Goal: Complete application form: Complete application form

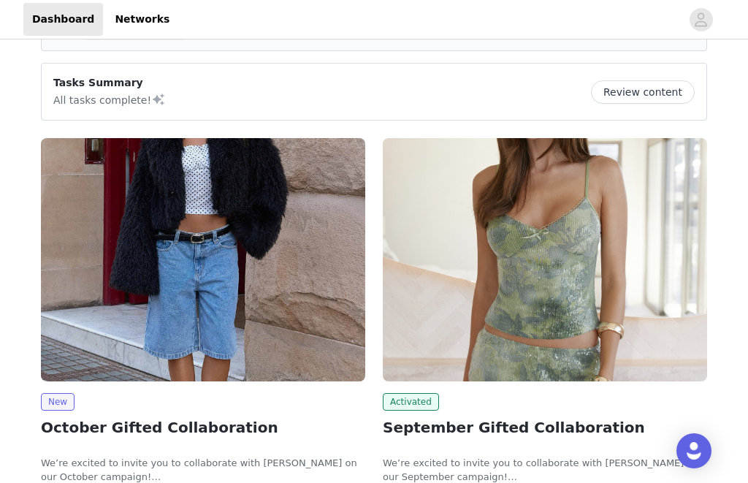
scroll to position [111, 0]
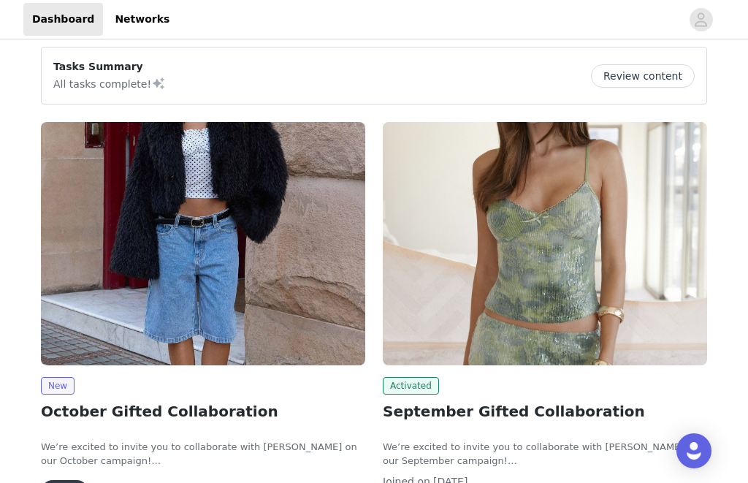
click at [77, 482] on button "View" at bounding box center [64, 491] width 47 height 23
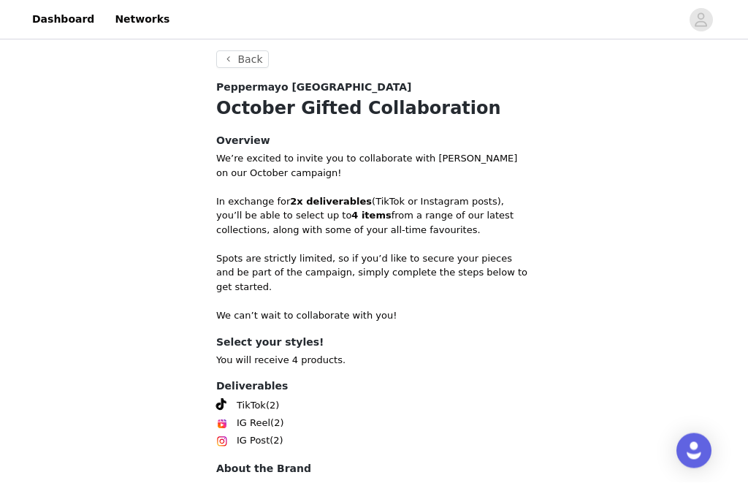
scroll to position [528, 0]
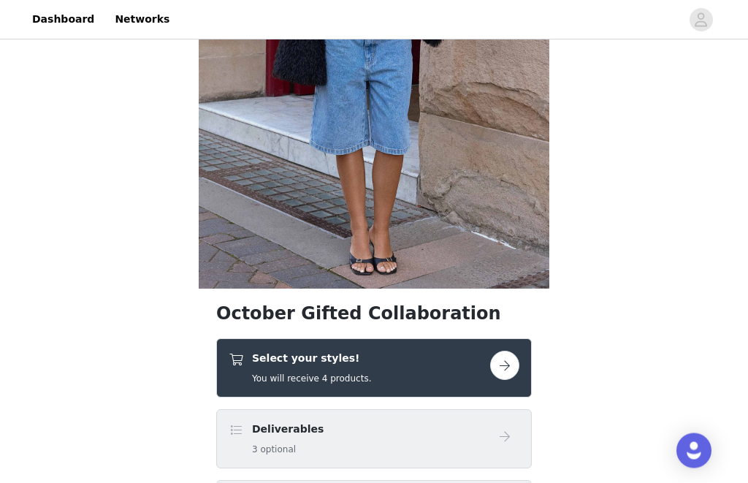
scroll to position [269, 0]
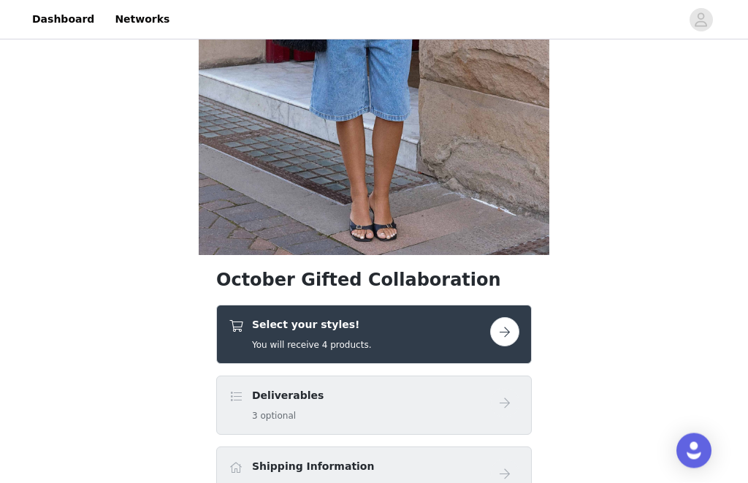
click at [438, 321] on div "Select your styles! You will receive 4 products." at bounding box center [359, 335] width 261 height 34
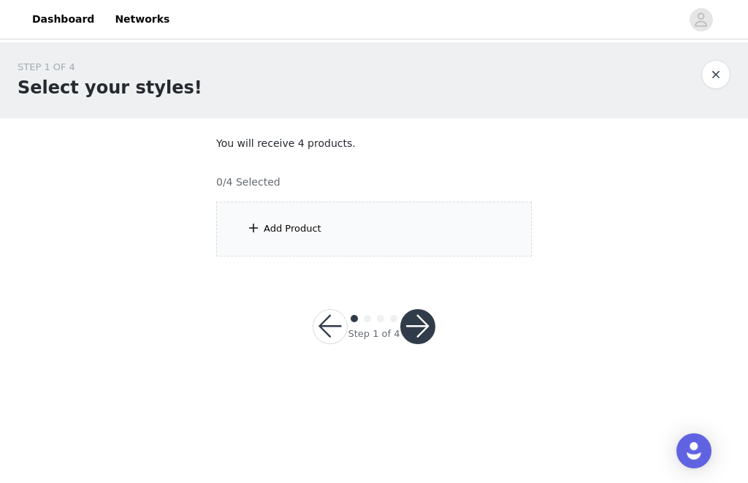
click at [382, 228] on div "Add Product" at bounding box center [373, 229] width 315 height 55
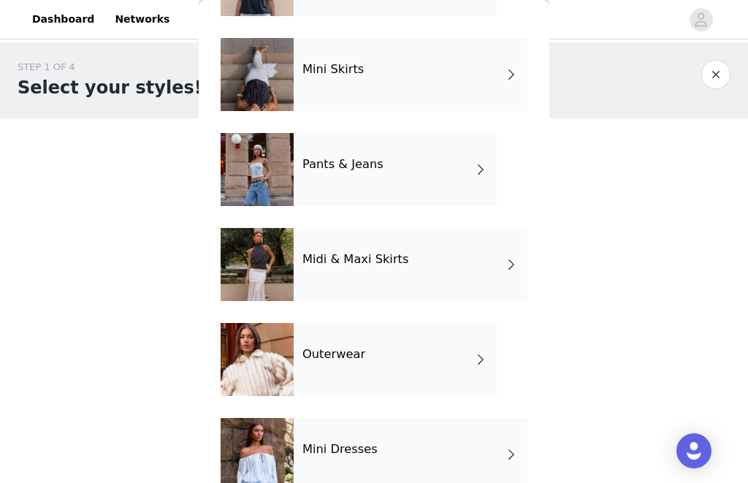
scroll to position [158, 0]
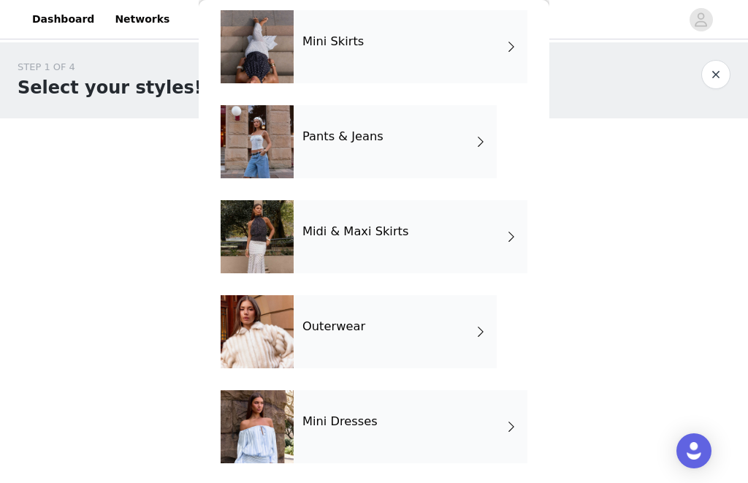
click at [362, 397] on div "Mini Dresses" at bounding box center [411, 426] width 234 height 73
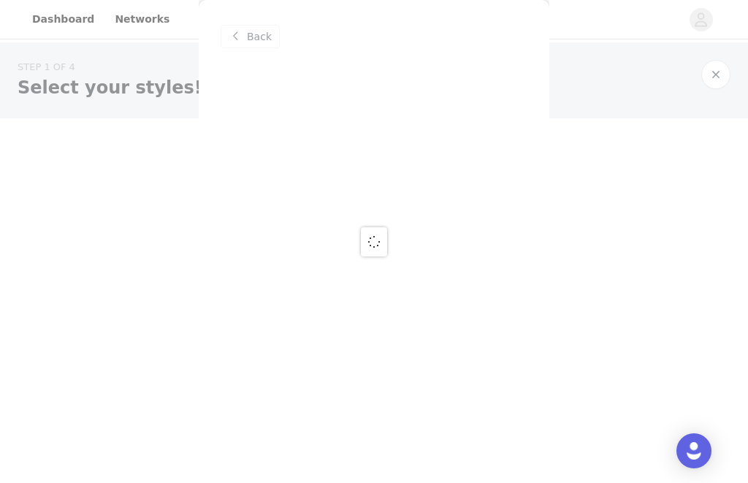
scroll to position [0, 0]
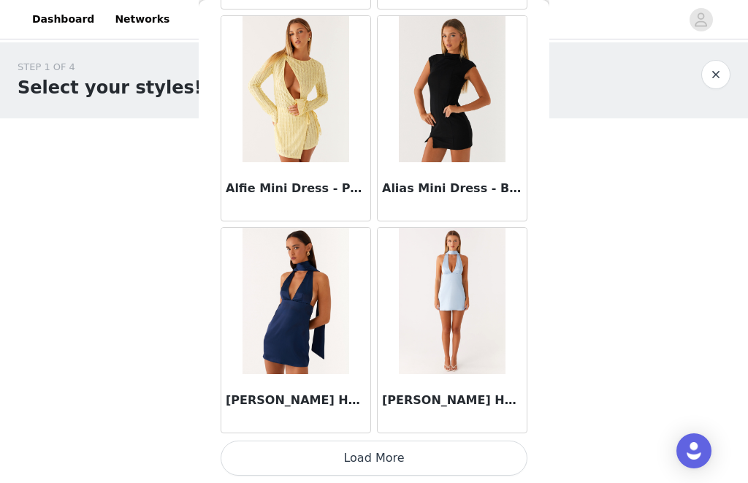
click at [305, 450] on button "Load More" at bounding box center [374, 457] width 307 height 35
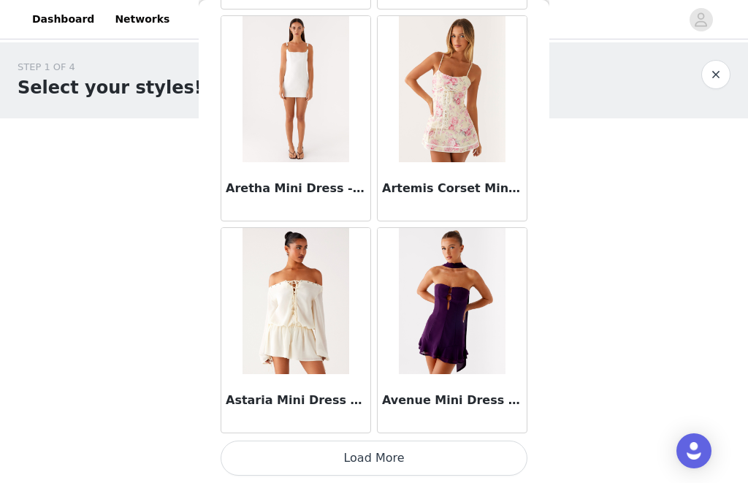
scroll to position [3870, 0]
click at [316, 349] on img at bounding box center [295, 301] width 107 height 146
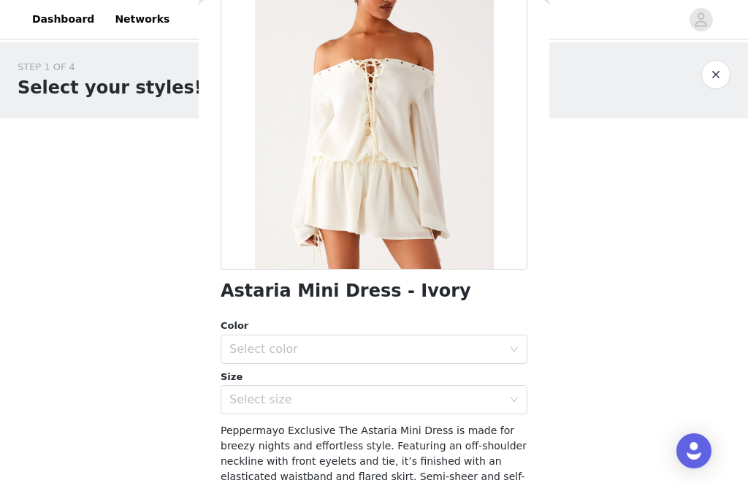
scroll to position [241, 0]
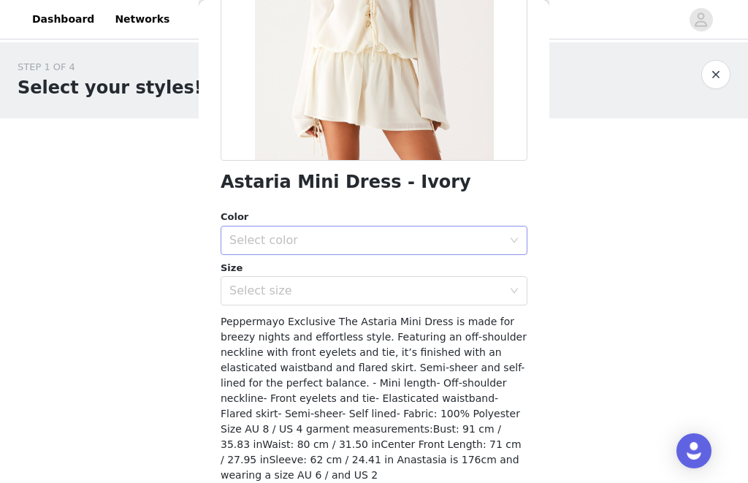
click at [399, 237] on div "Select color" at bounding box center [365, 240] width 273 height 15
click at [350, 272] on li "Ivory" at bounding box center [374, 271] width 307 height 23
click at [346, 285] on div "Select size" at bounding box center [365, 290] width 273 height 15
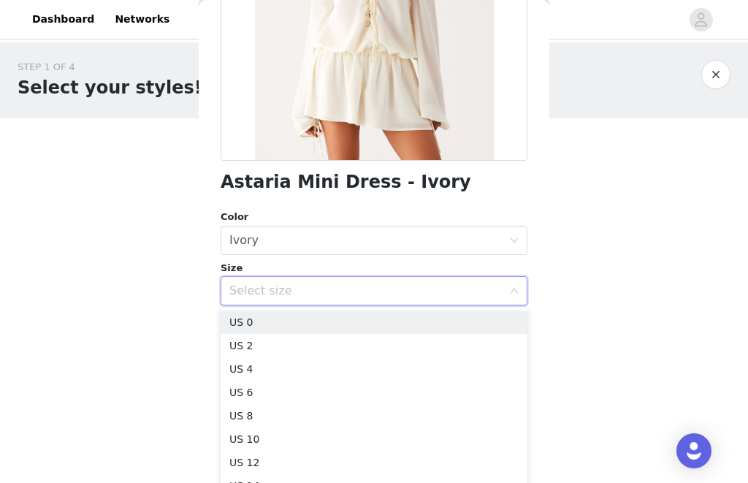
click at [347, 290] on div "Select size" at bounding box center [365, 290] width 273 height 15
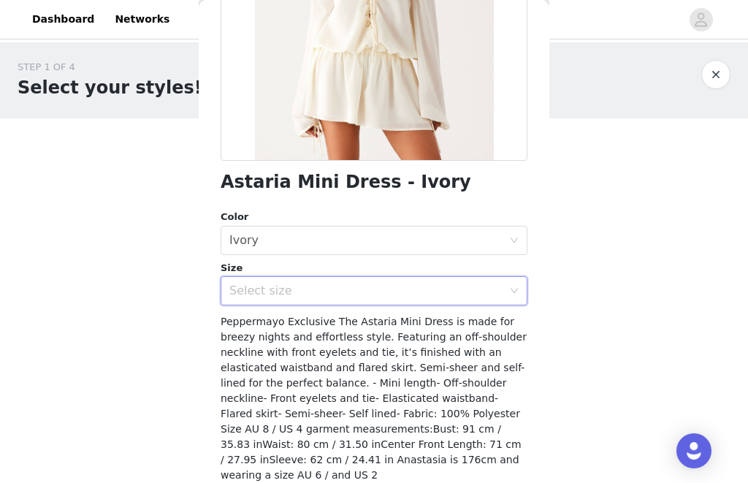
click at [364, 278] on div "Select size" at bounding box center [369, 291] width 280 height 28
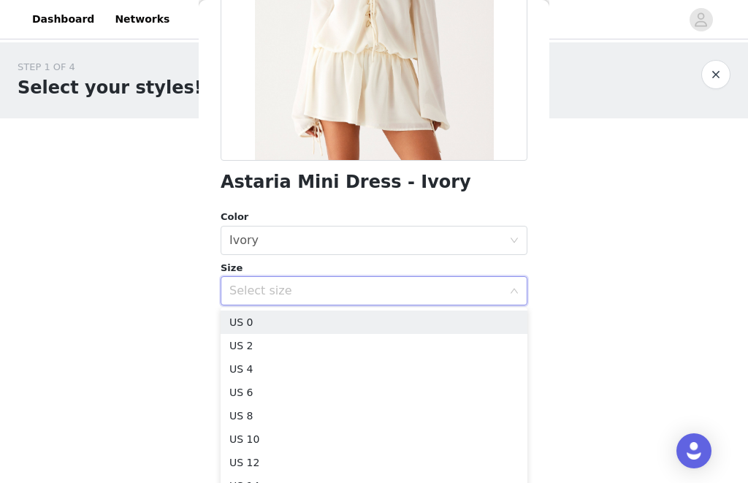
click at [350, 292] on div "Select size" at bounding box center [365, 290] width 273 height 15
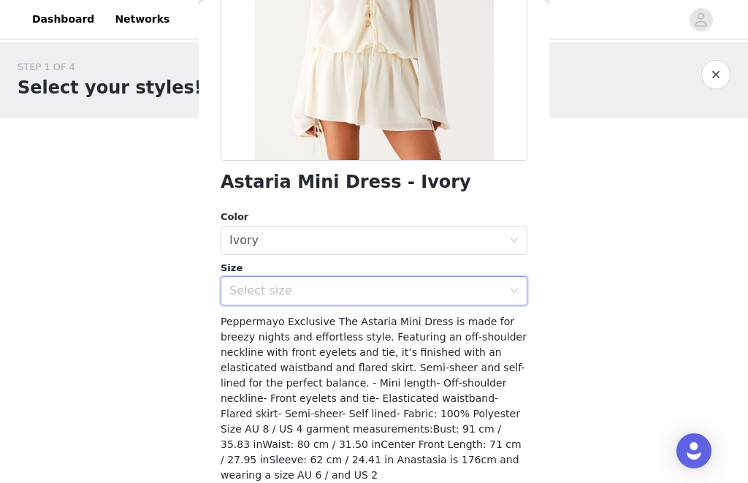
click at [322, 322] on span "Peppermayo Exclusive The Astaria Mini Dress is made for breezy nights and effor…" at bounding box center [374, 397] width 306 height 165
click at [349, 283] on div "Select size" at bounding box center [365, 290] width 273 height 15
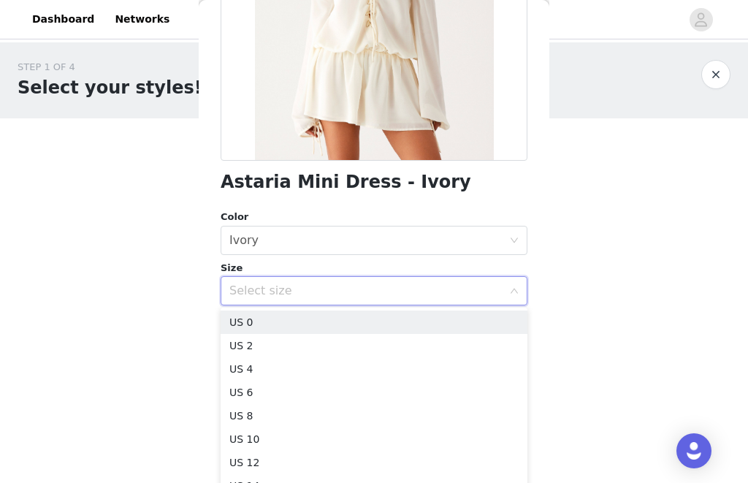
click at [321, 290] on div "Select size" at bounding box center [365, 290] width 273 height 15
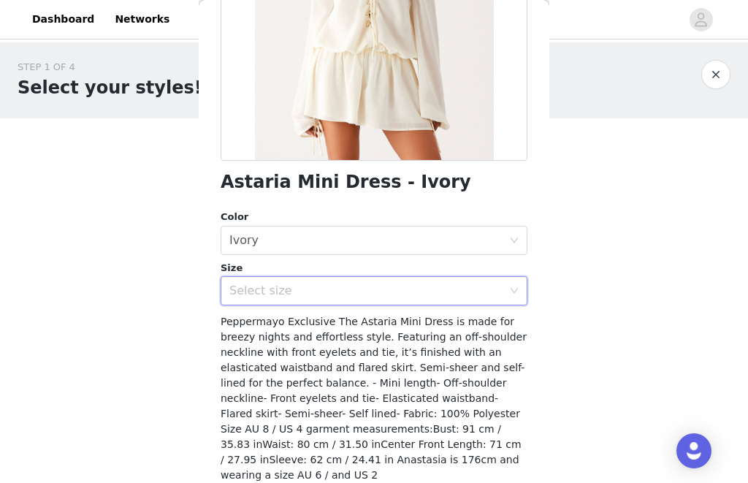
click at [291, 324] on span "Peppermayo Exclusive The Astaria Mini Dress is made for breezy nights and effor…" at bounding box center [374, 397] width 306 height 165
click at [326, 283] on div "Select size" at bounding box center [365, 290] width 273 height 15
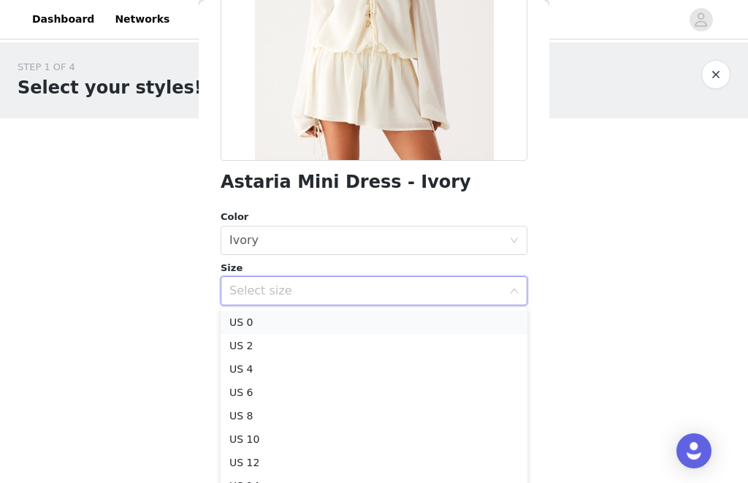
click at [291, 324] on li "US 0" at bounding box center [374, 321] width 307 height 23
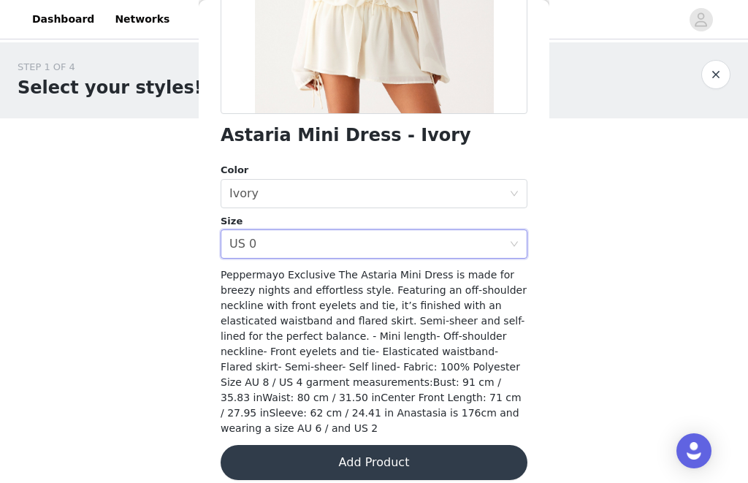
scroll to position [286, 0]
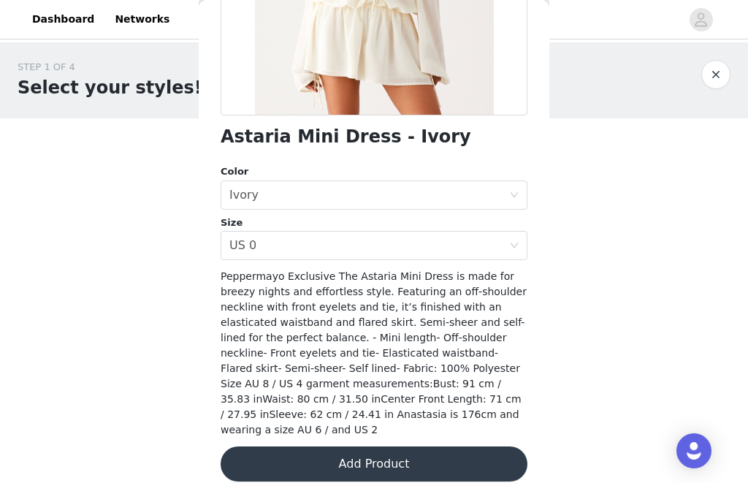
drag, startPoint x: 291, startPoint y: 324, endPoint x: 571, endPoint y: 318, distance: 280.5
click at [311, 242] on div "Select size US 0" at bounding box center [369, 246] width 280 height 28
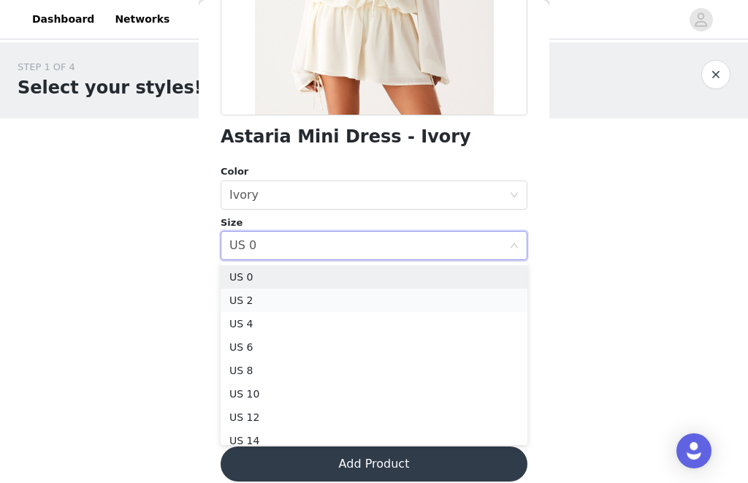
click at [250, 297] on li "US 2" at bounding box center [374, 299] width 307 height 23
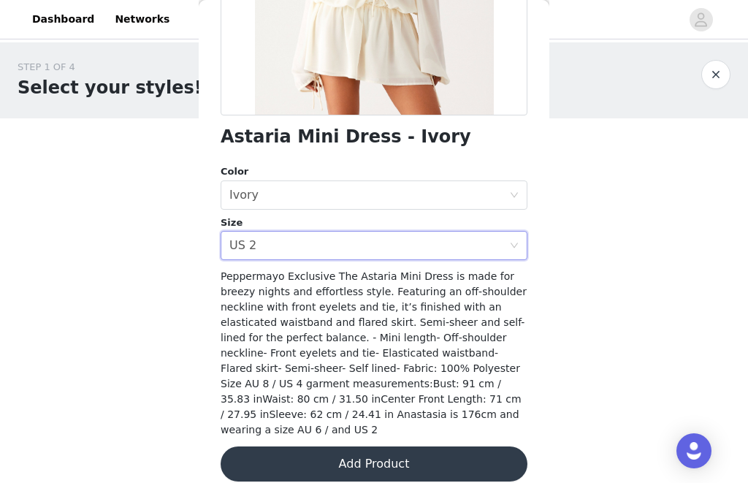
click at [270, 450] on button "Add Product" at bounding box center [374, 463] width 307 height 35
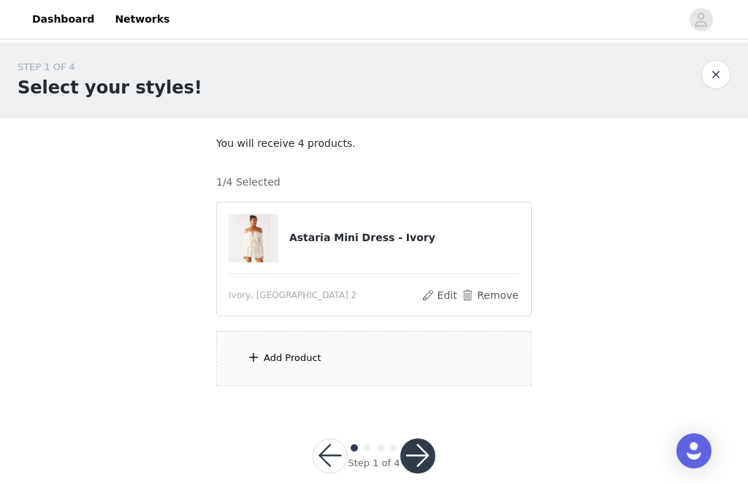
click at [313, 324] on section "You will receive 4 products. 1/4 Selected Astaria Mini Dress - Ivory Ivory, [GE…" at bounding box center [374, 260] width 351 height 285
click at [313, 341] on div "Add Product" at bounding box center [373, 358] width 315 height 55
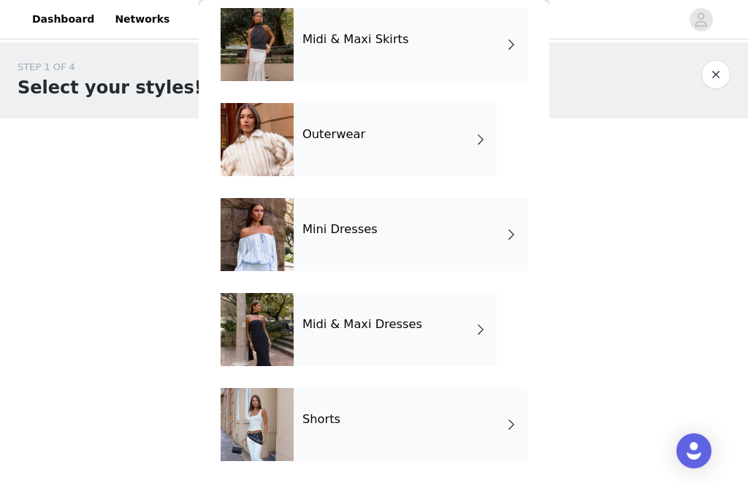
scroll to position [350, 0]
click at [297, 412] on div "Shorts" at bounding box center [411, 424] width 234 height 73
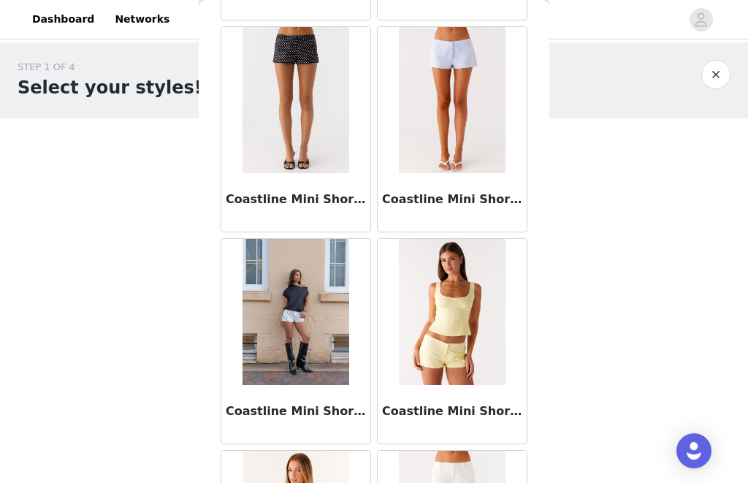
scroll to position [895, 0]
click at [256, 261] on img at bounding box center [295, 311] width 106 height 146
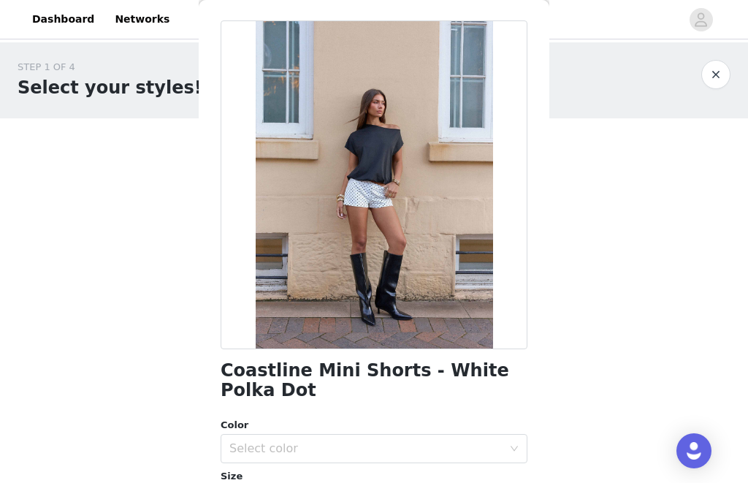
scroll to position [55, 0]
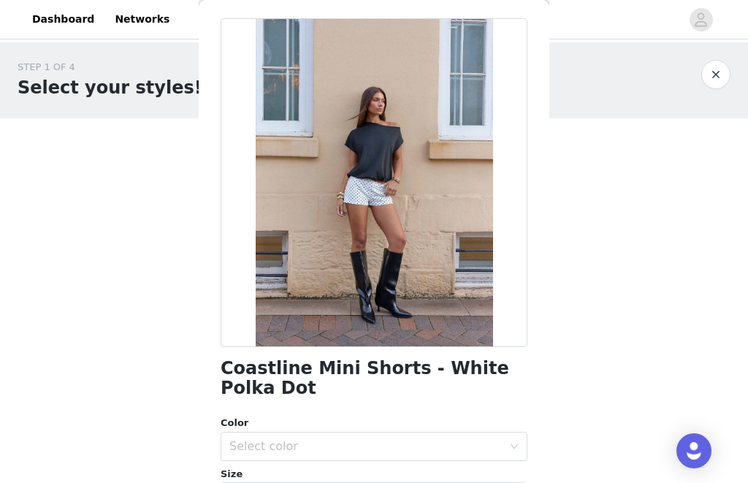
click at [441, 288] on div at bounding box center [374, 182] width 307 height 329
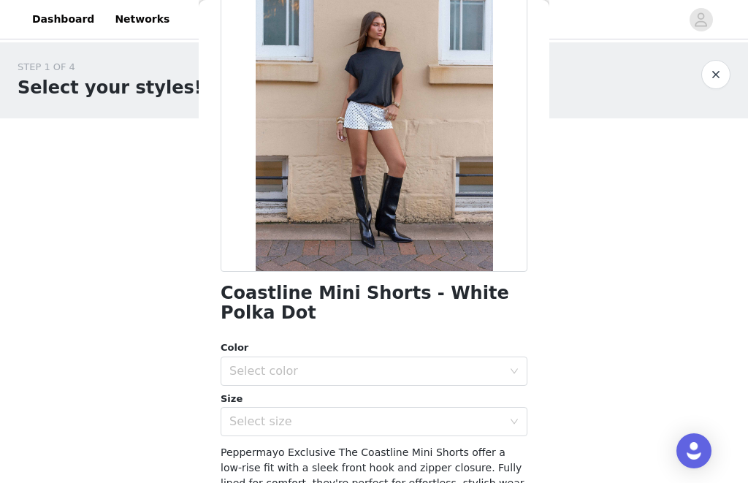
scroll to position [183, 0]
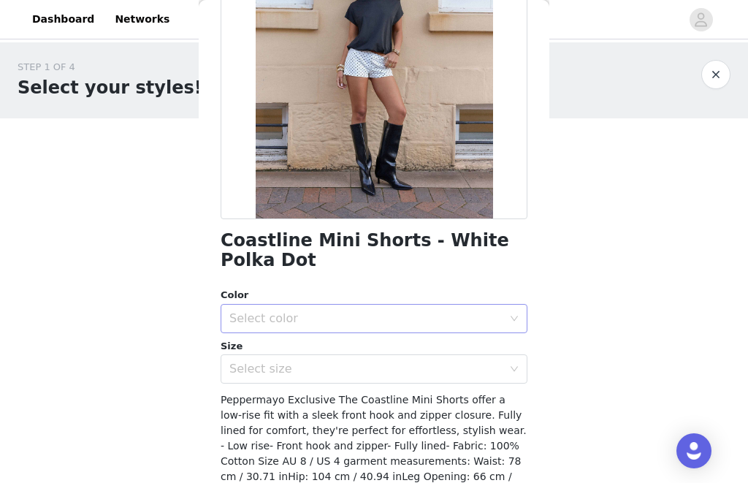
click at [376, 324] on div "Select color" at bounding box center [365, 318] width 273 height 15
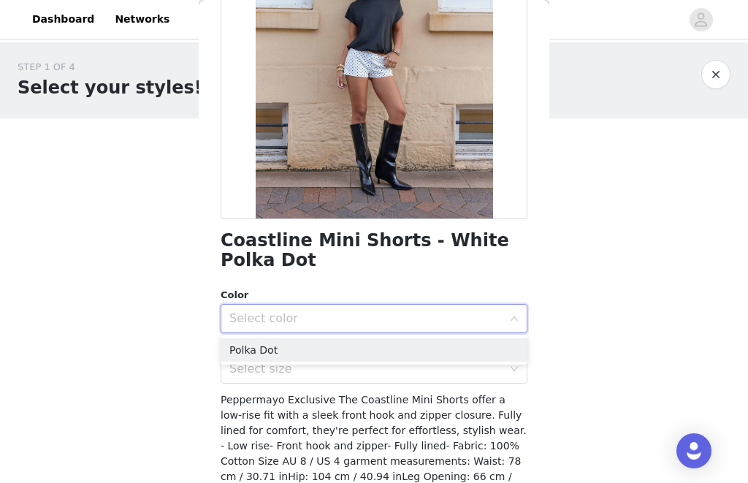
click at [375, 312] on div "Select color" at bounding box center [365, 318] width 273 height 15
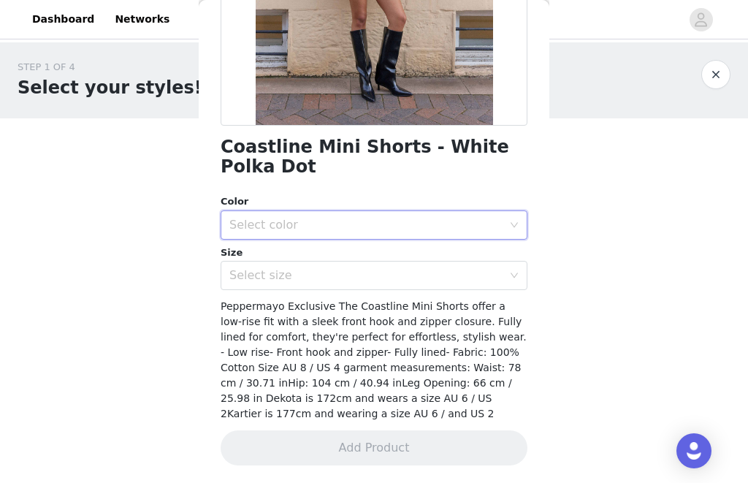
scroll to position [275, 0]
click at [476, 221] on div "Select color" at bounding box center [365, 225] width 273 height 15
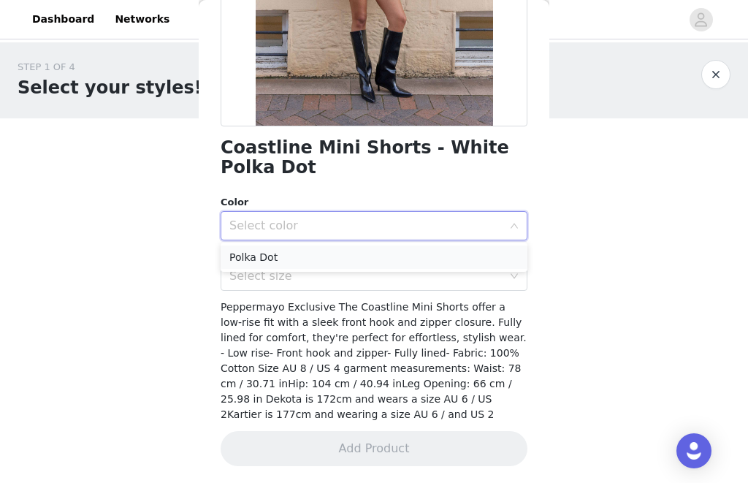
click at [398, 264] on li "Polka Dot" at bounding box center [374, 256] width 307 height 23
click at [389, 271] on div "Select size" at bounding box center [365, 276] width 273 height 15
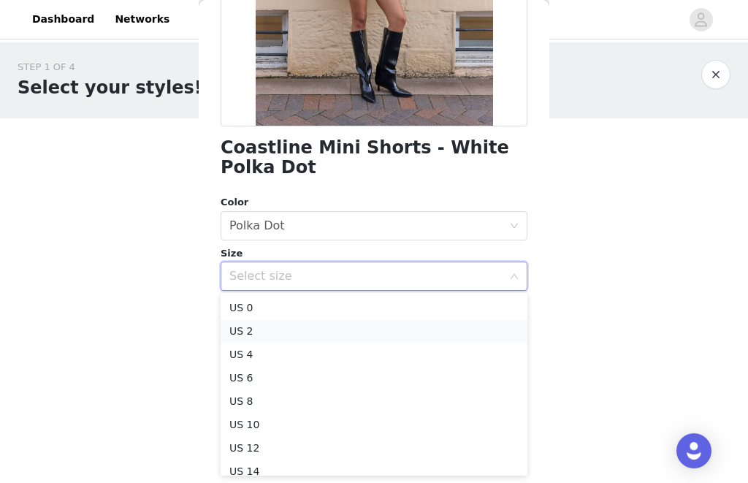
click at [340, 338] on li "US 2" at bounding box center [374, 330] width 307 height 23
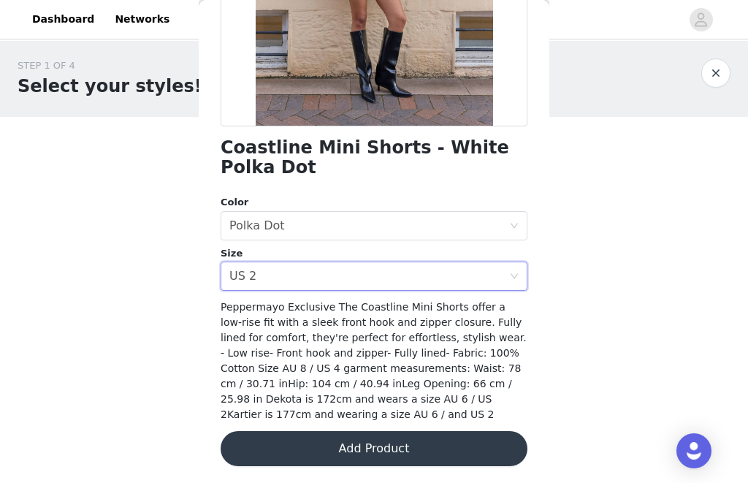
click at [405, 446] on button "Add Product" at bounding box center [374, 448] width 307 height 35
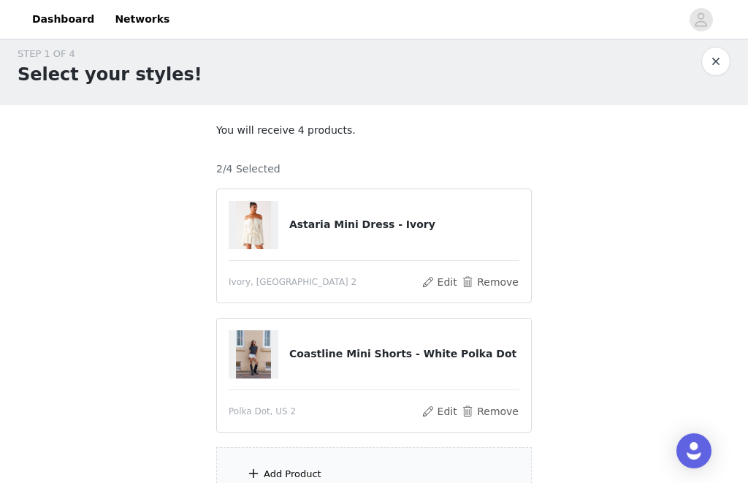
scroll to position [105, 0]
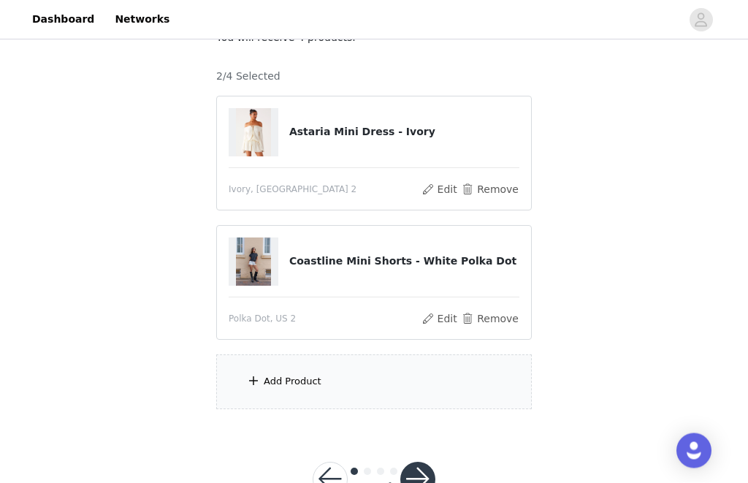
click at [332, 387] on div "Add Product" at bounding box center [373, 382] width 315 height 55
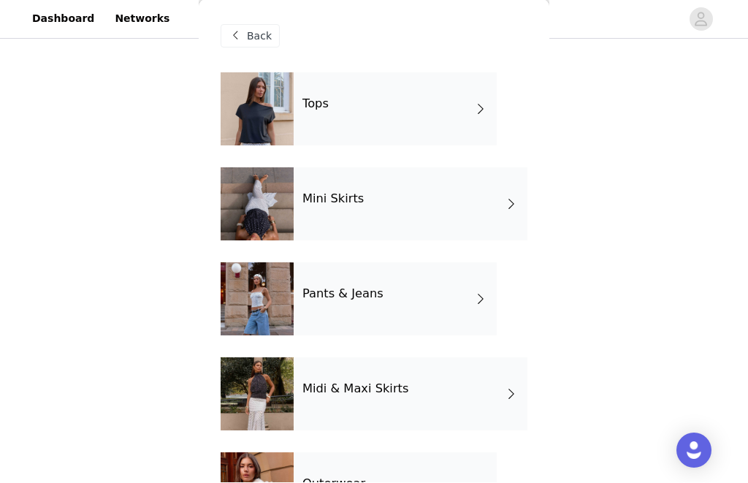
click at [337, 375] on div "Midi & Maxi Skirts" at bounding box center [411, 394] width 234 height 73
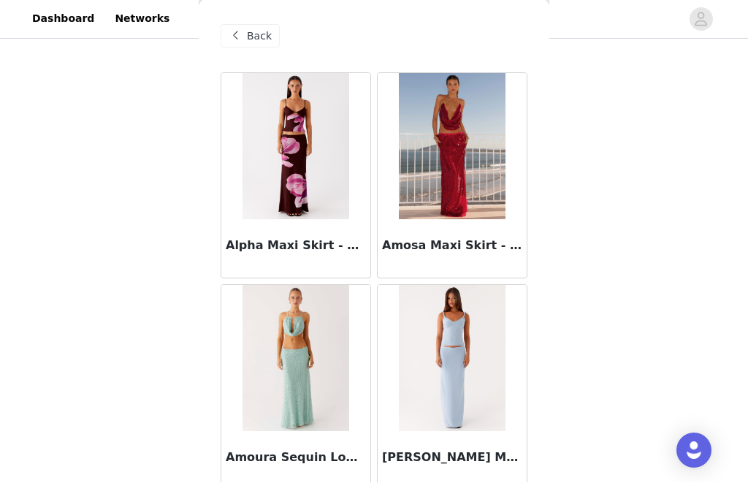
click at [242, 39] on span at bounding box center [235, 37] width 18 height 18
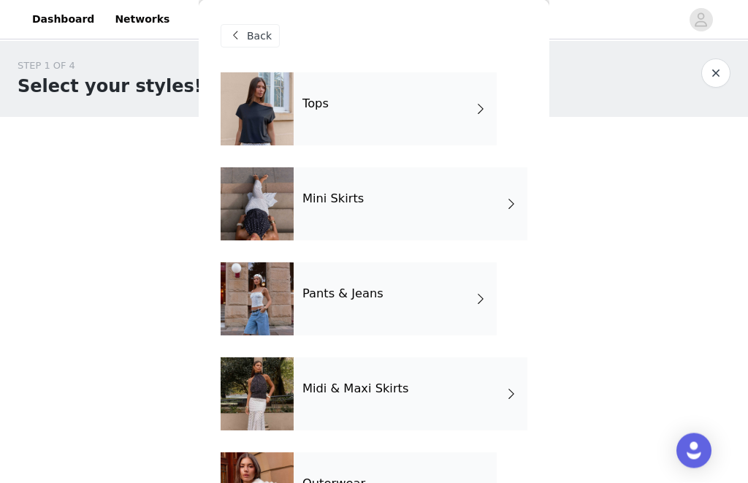
scroll to position [0, 0]
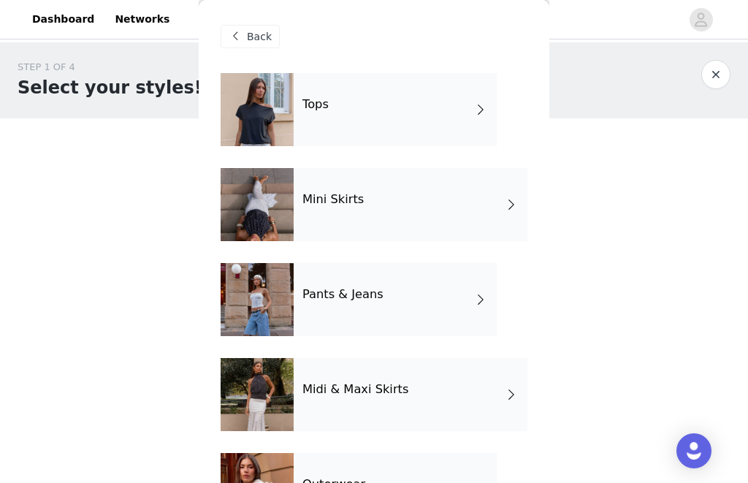
click at [389, 116] on div "Tops" at bounding box center [395, 109] width 203 height 73
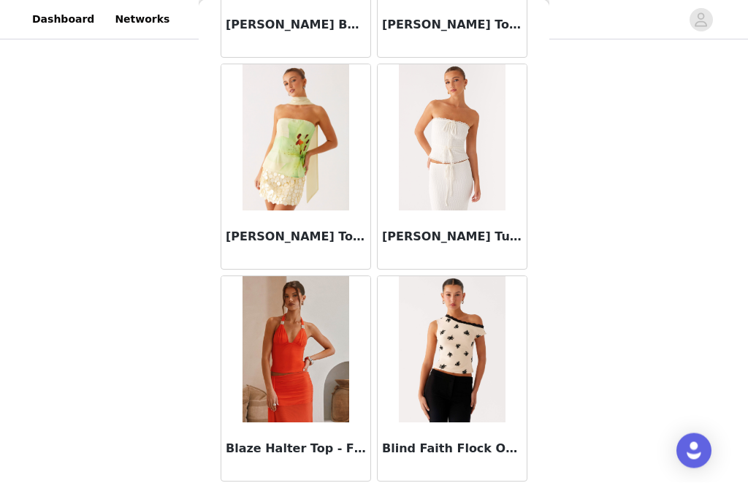
scroll to position [105, 0]
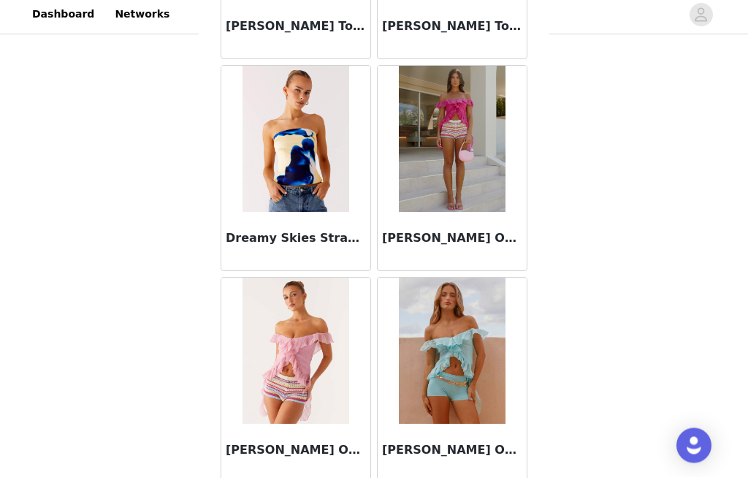
scroll to position [105, 0]
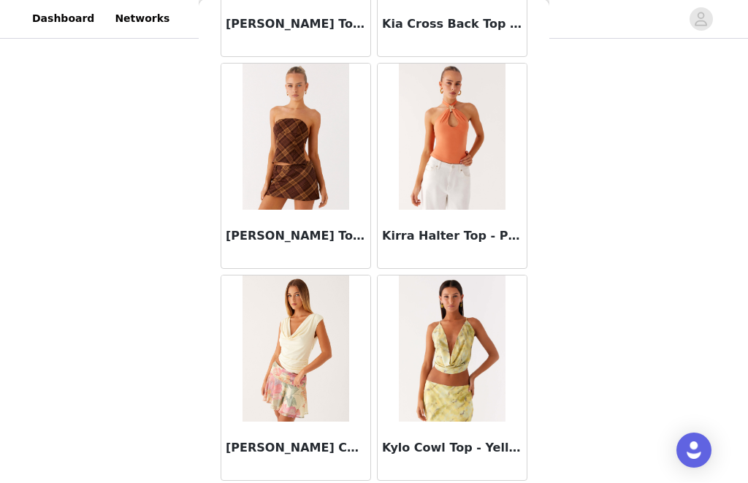
scroll to position [18646, 0]
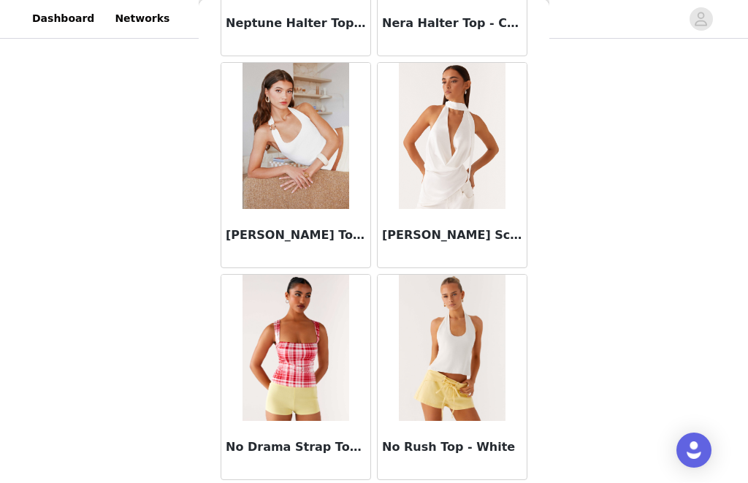
scroll to position [25000, 0]
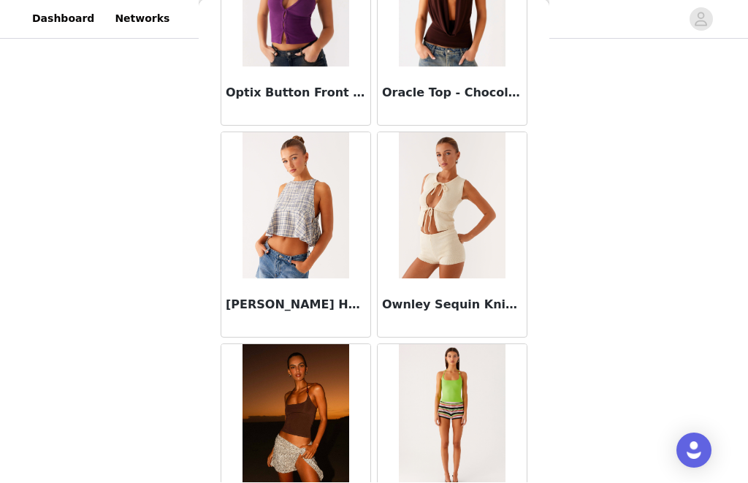
scroll to position [26421, 0]
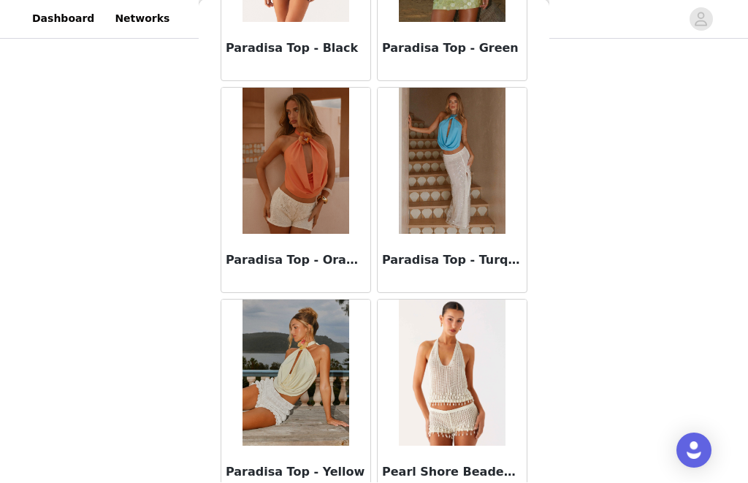
scroll to position [27619, 0]
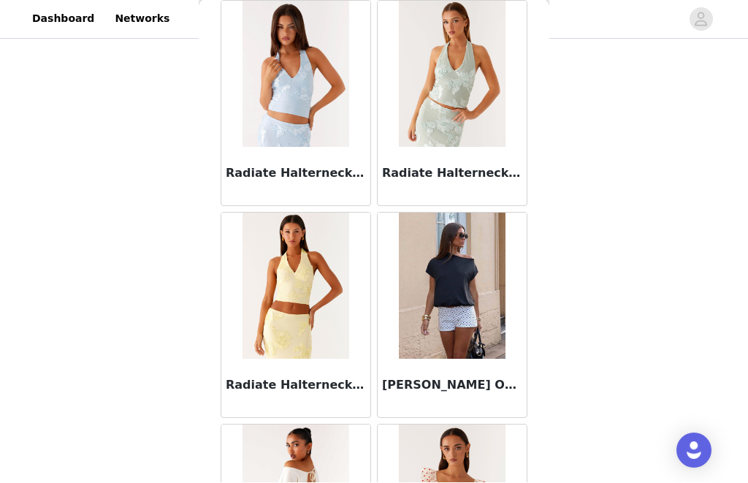
click at [449, 310] on img at bounding box center [452, 286] width 106 height 146
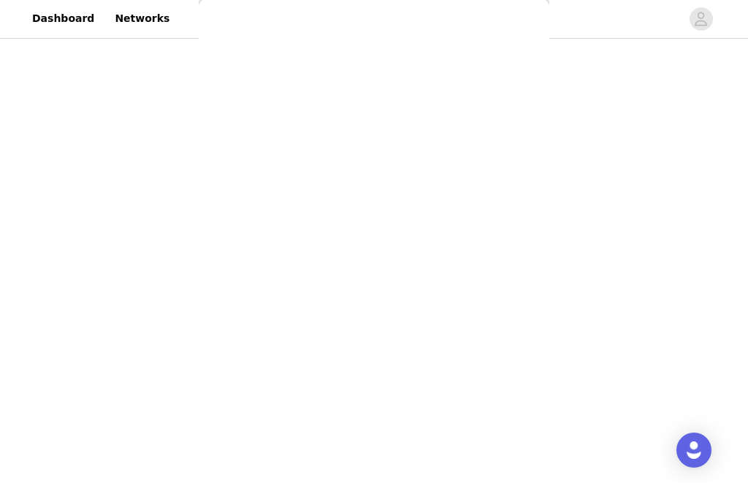
scroll to position [268, 0]
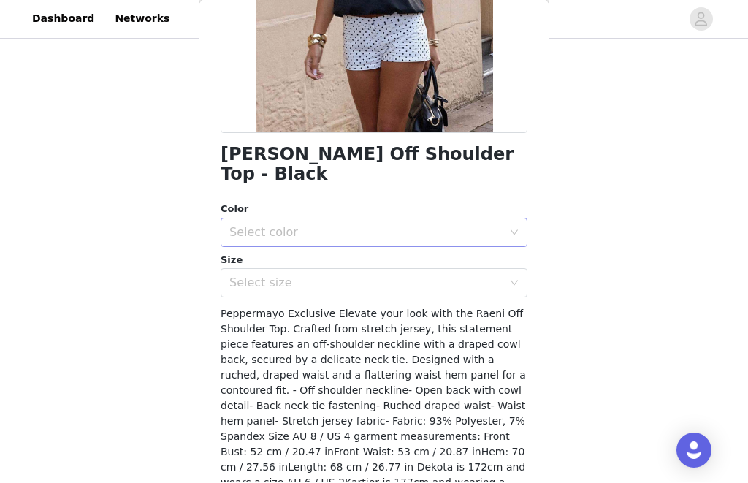
click at [426, 226] on div "Select color" at bounding box center [365, 233] width 273 height 15
click at [399, 248] on li "Black" at bounding box center [374, 244] width 307 height 23
click at [408, 276] on div "Select size" at bounding box center [365, 283] width 273 height 15
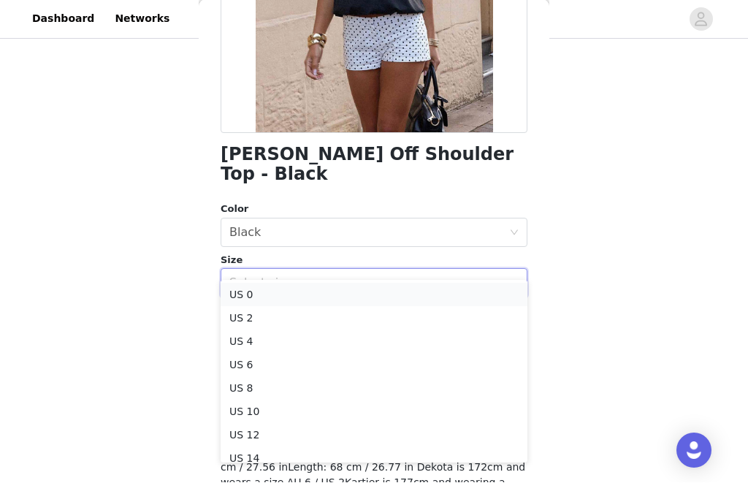
click at [391, 293] on li "US 0" at bounding box center [374, 294] width 307 height 23
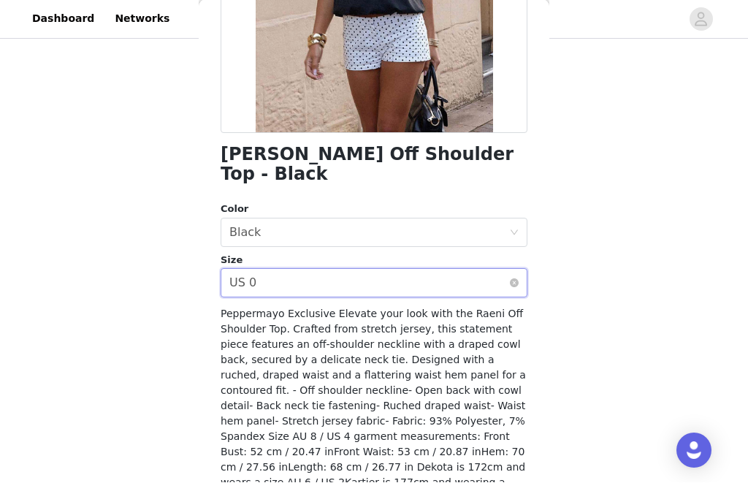
click at [416, 275] on div "Select size US 0" at bounding box center [369, 283] width 280 height 28
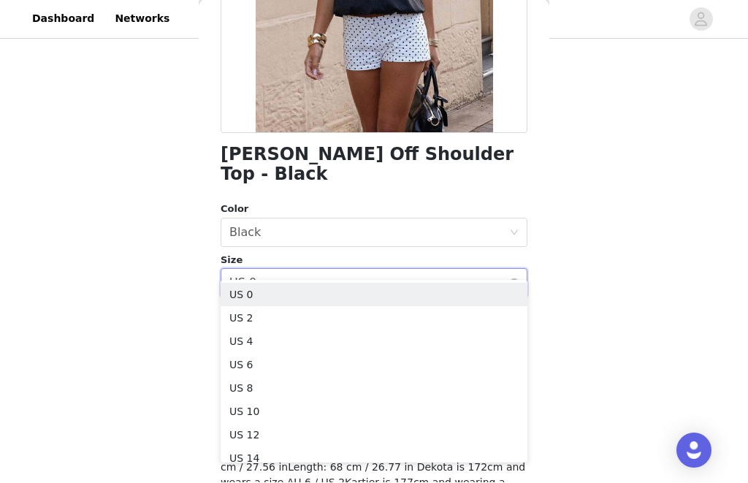
click at [454, 269] on div "Select size US 0" at bounding box center [369, 283] width 280 height 28
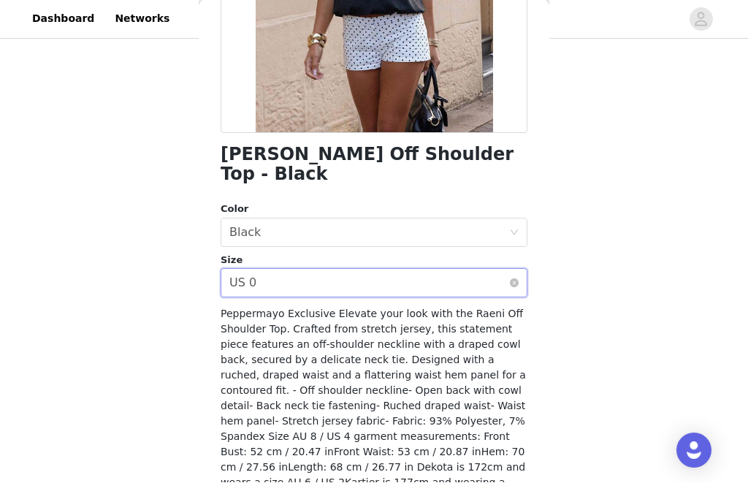
click at [434, 272] on div "Select size US 0" at bounding box center [369, 283] width 280 height 28
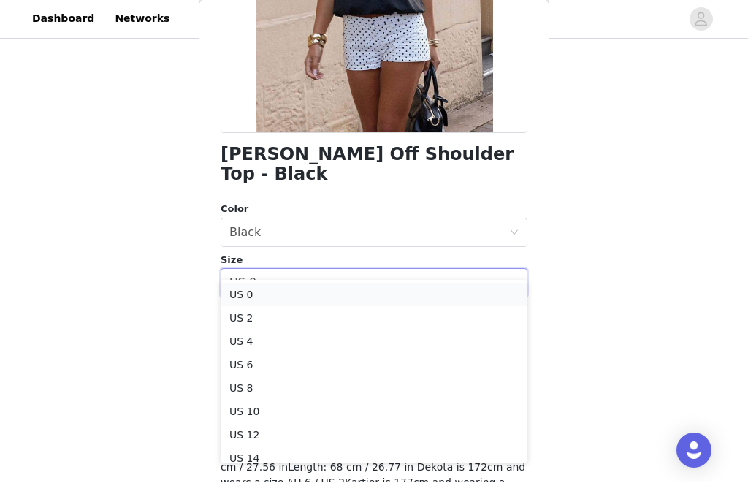
click at [396, 293] on li "US 0" at bounding box center [374, 294] width 307 height 23
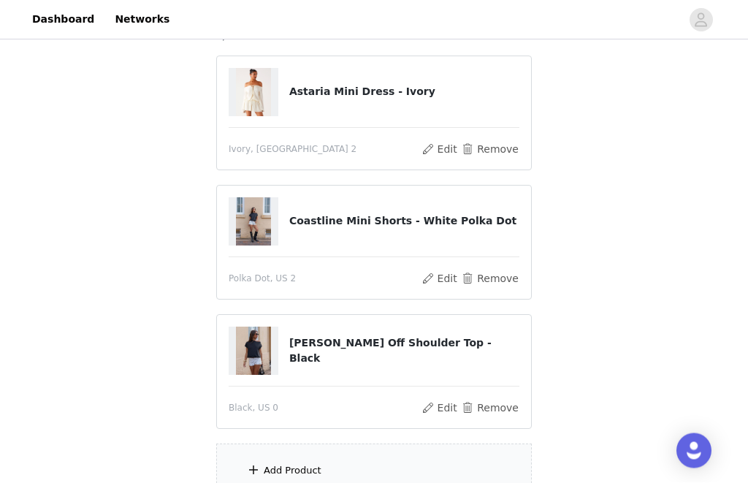
scroll to position [183, 0]
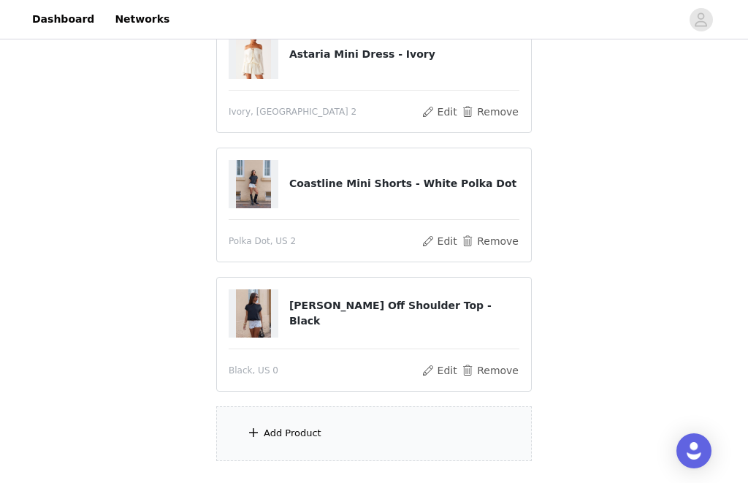
click at [282, 447] on div "Add Product" at bounding box center [373, 433] width 315 height 55
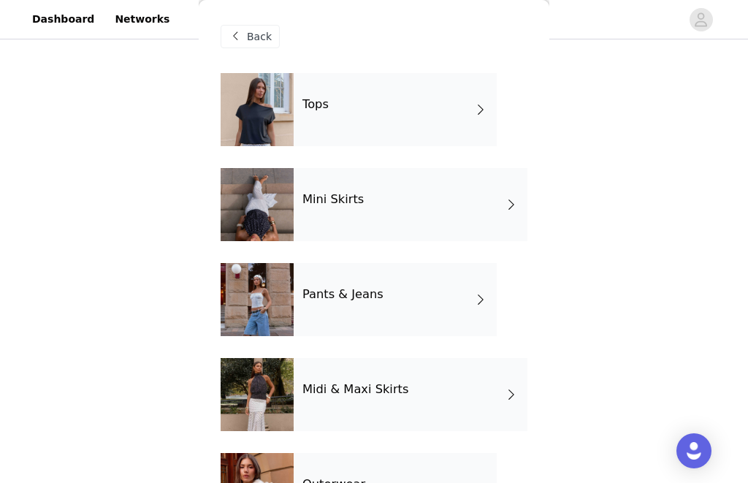
click at [471, 205] on div "Mini Skirts" at bounding box center [411, 204] width 234 height 73
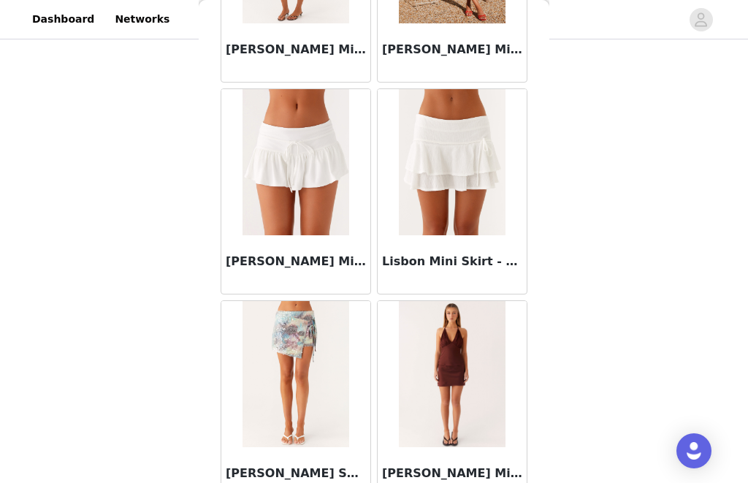
click at [418, 293] on div "Lisbon Mini Skirt - White" at bounding box center [452, 264] width 149 height 58
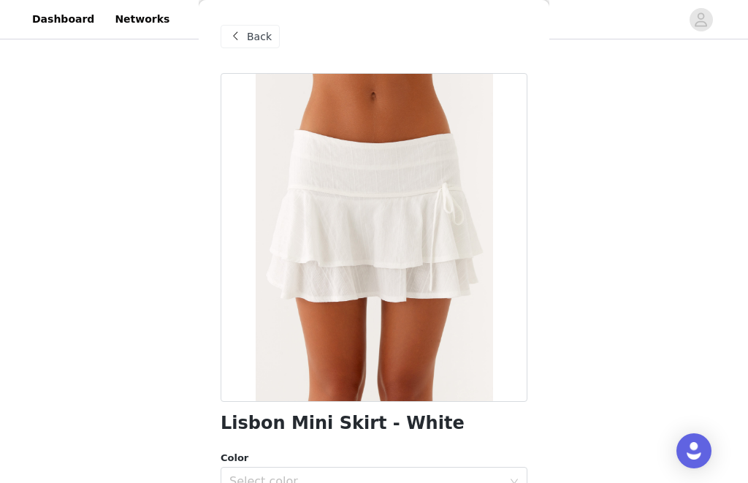
scroll to position [0, 0]
click at [242, 35] on span at bounding box center [235, 37] width 18 height 18
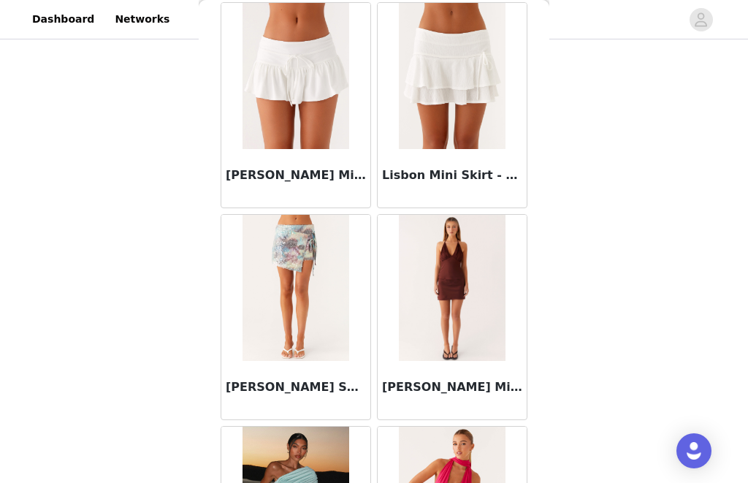
scroll to position [3460, 0]
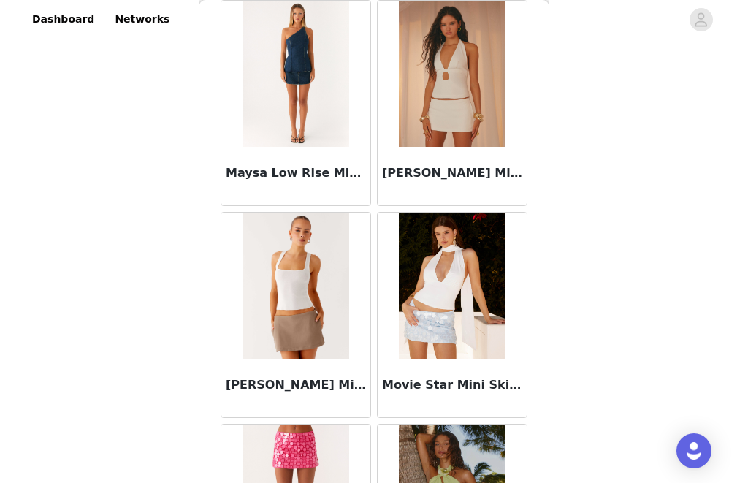
scroll to position [4537, 0]
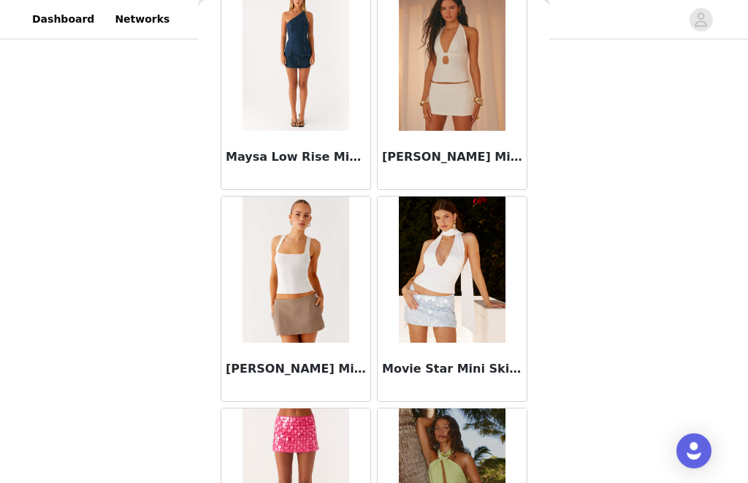
click at [316, 341] on img at bounding box center [295, 269] width 107 height 146
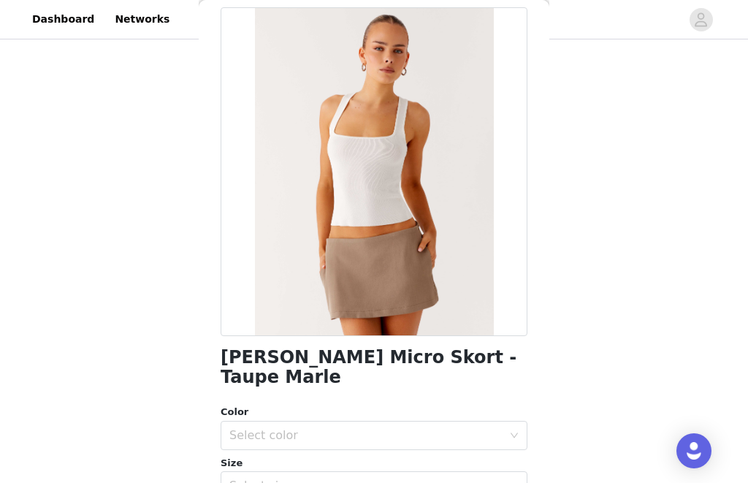
scroll to position [177, 0]
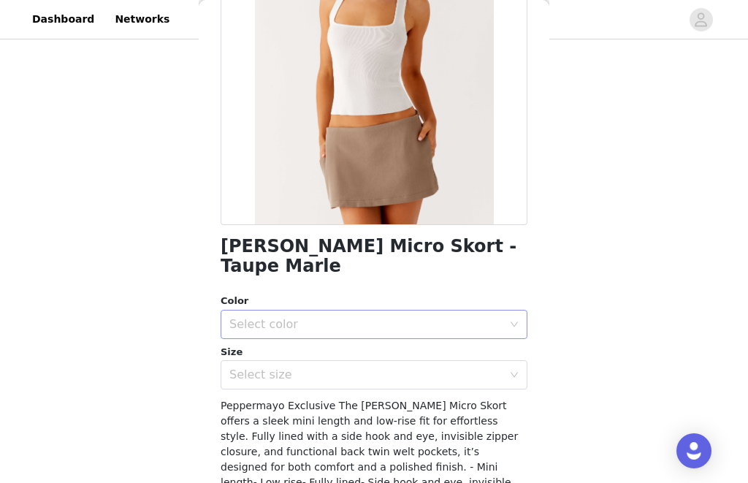
click at [435, 317] on div "Select color" at bounding box center [365, 324] width 273 height 15
click at [414, 329] on li "Taupe Marle" at bounding box center [374, 335] width 307 height 23
click at [378, 367] on div "Select size" at bounding box center [365, 374] width 273 height 15
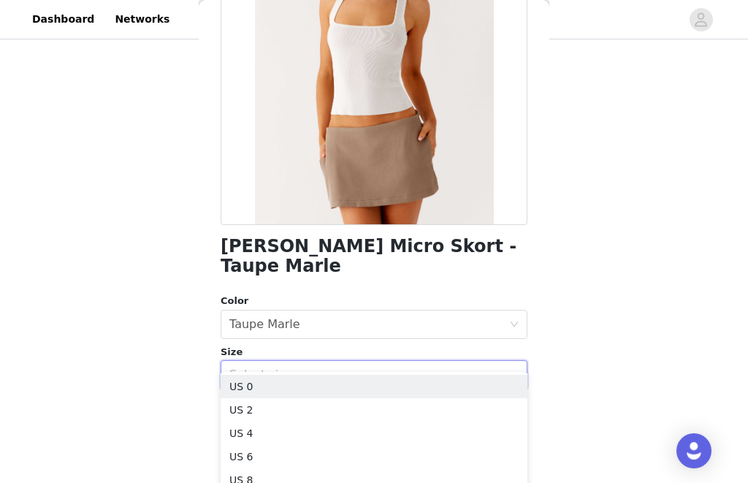
click at [405, 367] on div "Select size" at bounding box center [365, 374] width 273 height 15
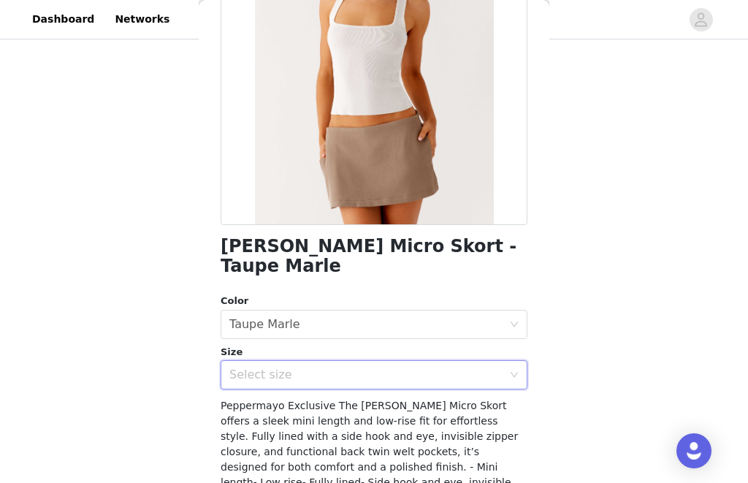
click at [386, 367] on div "Select size" at bounding box center [365, 374] width 273 height 15
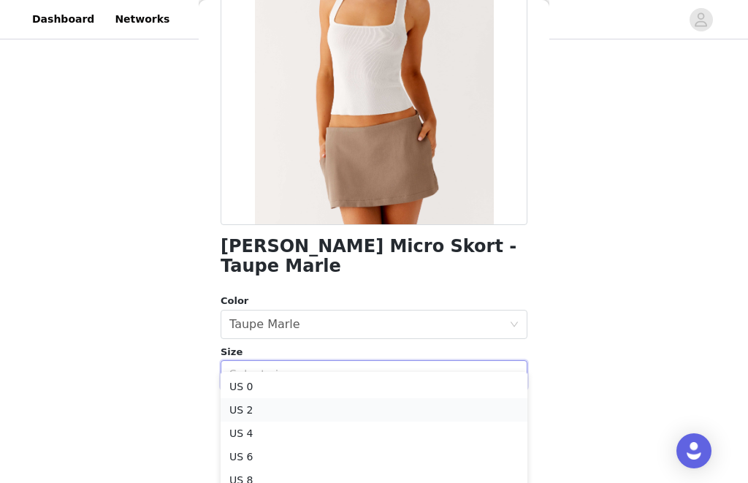
click at [311, 410] on li "US 2" at bounding box center [374, 409] width 307 height 23
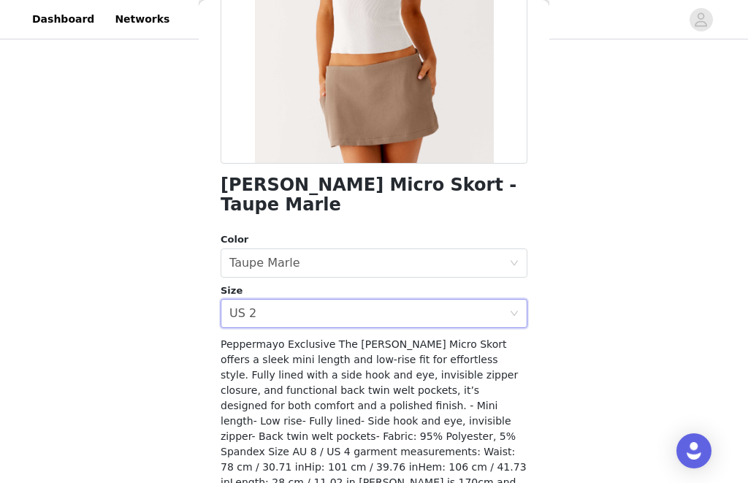
scroll to position [237, 0]
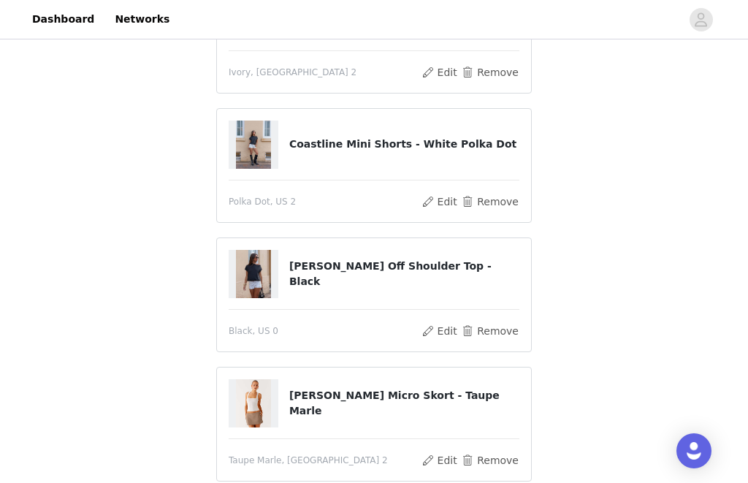
click at [483, 295] on div "[PERSON_NAME] Off Shoulder Top - Black" at bounding box center [374, 274] width 291 height 48
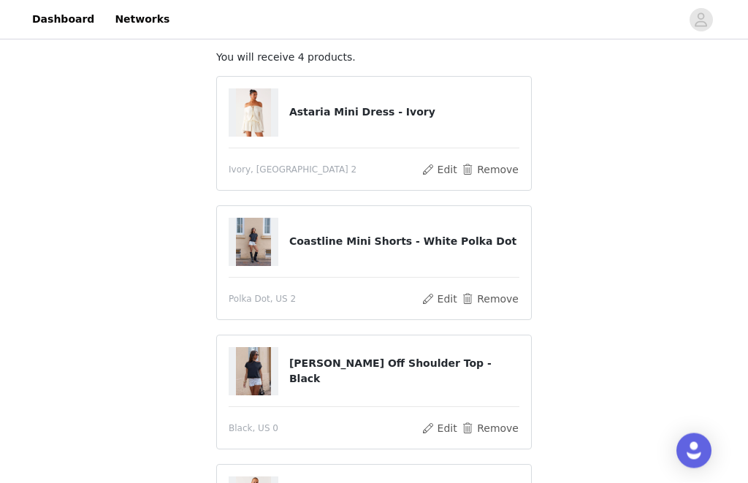
scroll to position [0, 0]
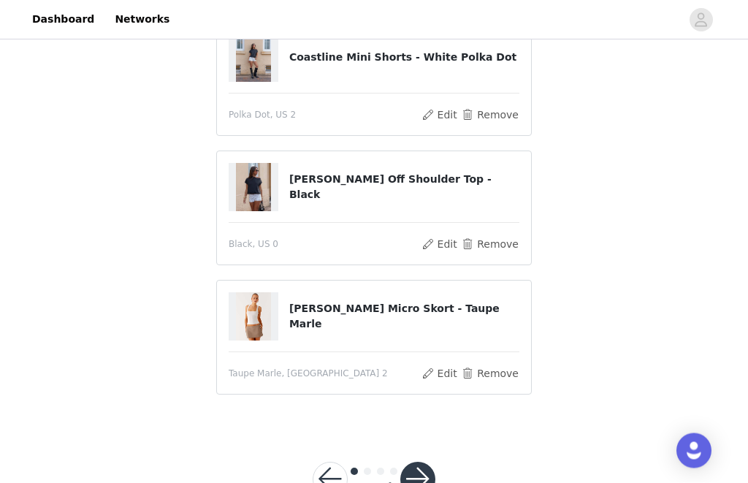
click at [422, 482] on button "button" at bounding box center [417, 479] width 35 height 35
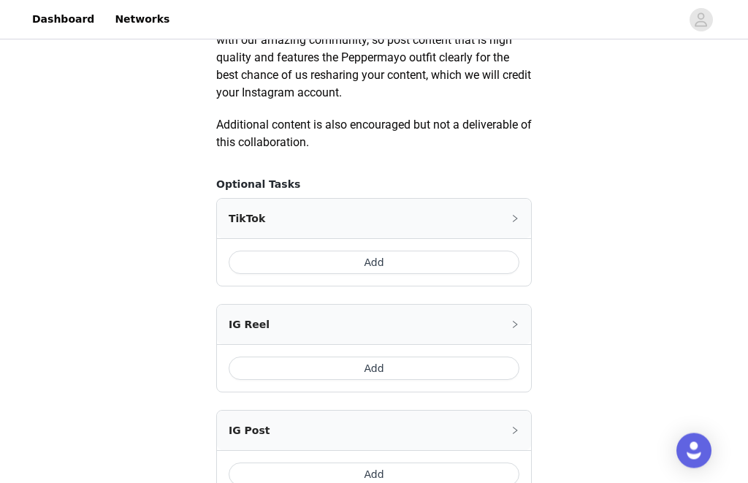
scroll to position [784, 0]
click at [486, 266] on button "Add" at bounding box center [374, 261] width 291 height 23
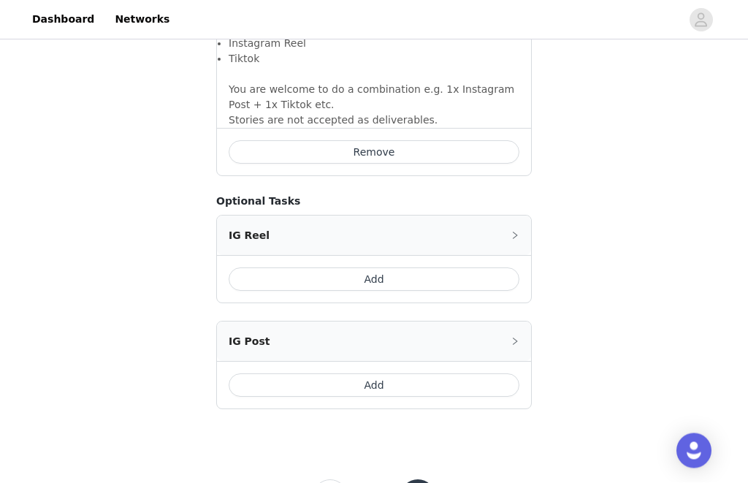
scroll to position [1148, 0]
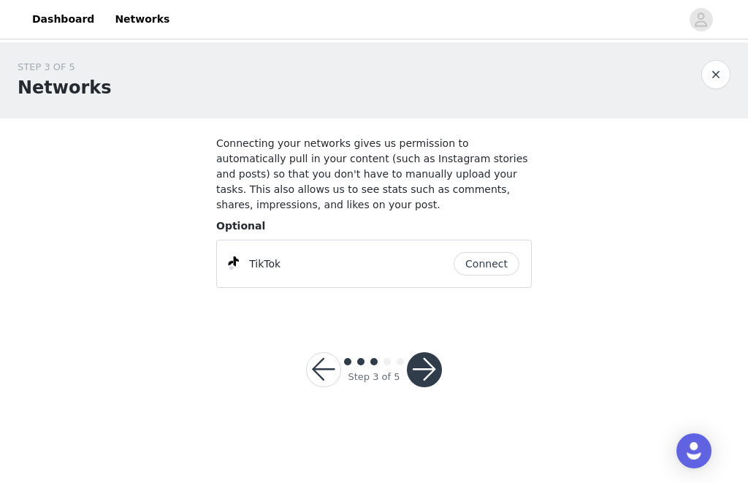
click at [473, 264] on button "Connect" at bounding box center [487, 263] width 66 height 23
click at [436, 378] on button "button" at bounding box center [424, 369] width 35 height 35
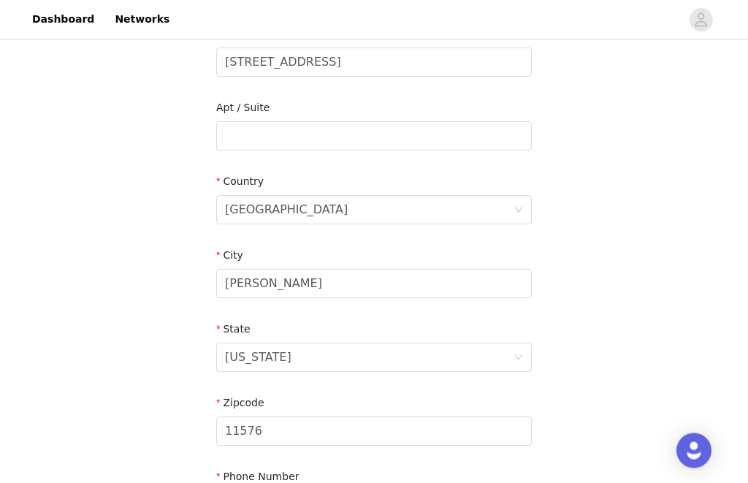
scroll to position [464, 0]
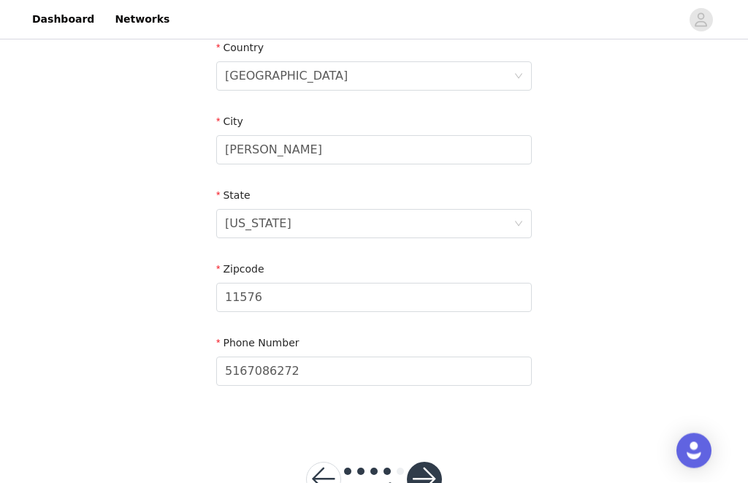
click at [433, 482] on button "button" at bounding box center [424, 479] width 35 height 35
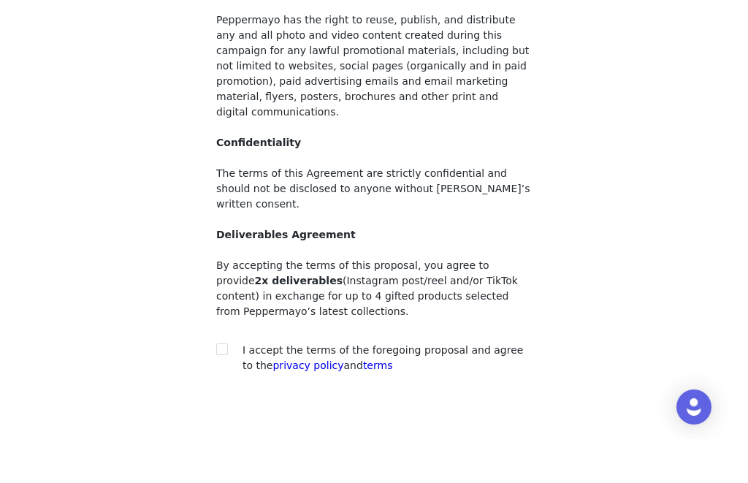
scroll to position [143, 0]
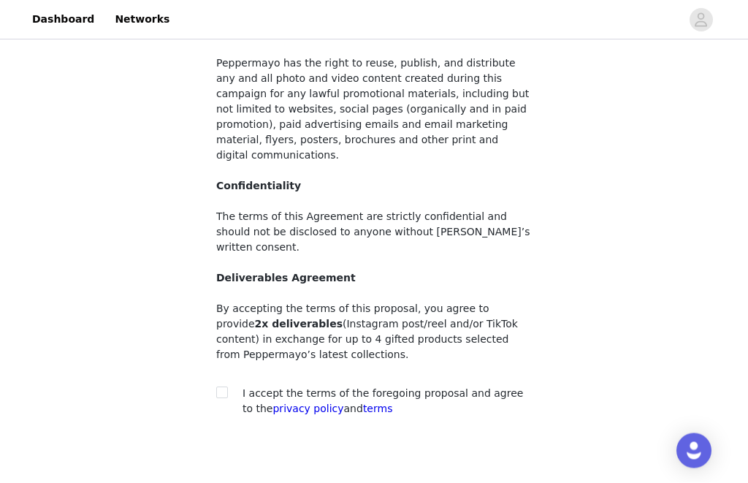
click at [239, 386] on div "I accept the terms of the foregoing proposal and agree to the privacy policy an…" at bounding box center [373, 401] width 315 height 31
click at [241, 386] on div "I accept the terms of the foregoing proposal and agree to the privacy policy an…" at bounding box center [373, 401] width 315 height 31
click at [225, 387] on input "checkbox" at bounding box center [221, 392] width 10 height 10
checkbox input "true"
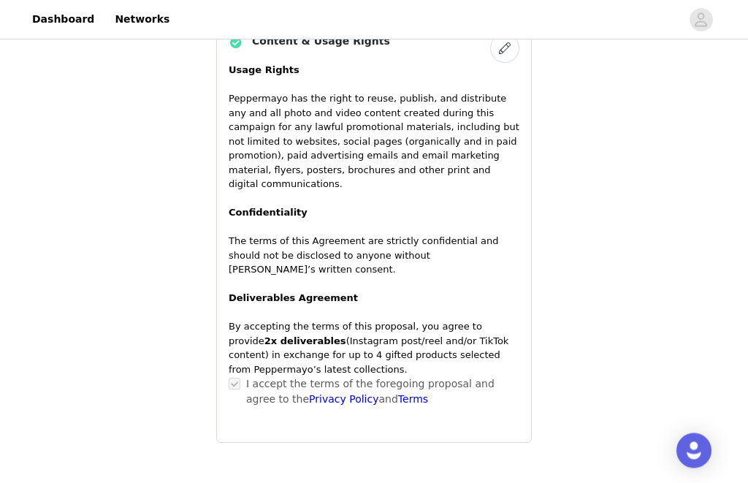
scroll to position [1198, 0]
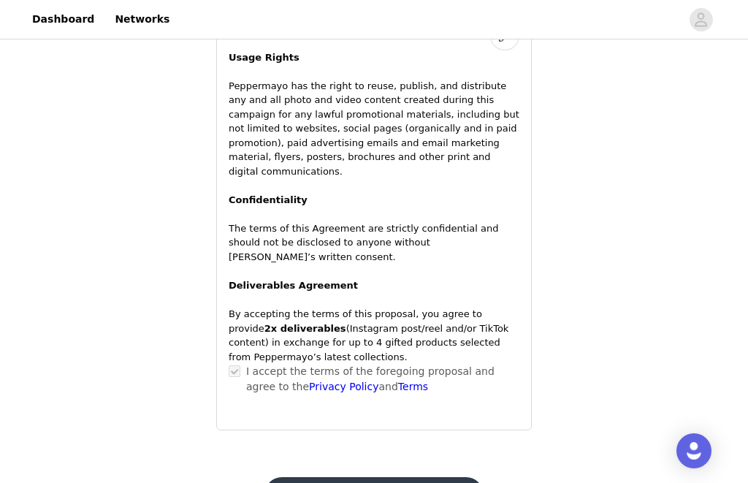
scroll to position [0, 0]
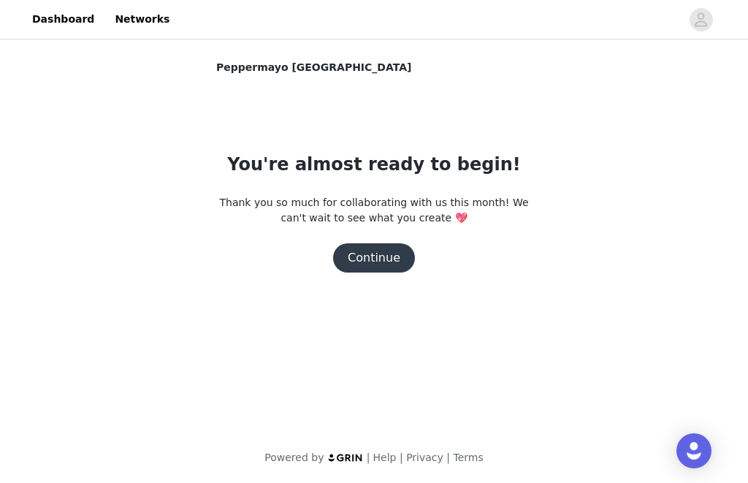
click at [391, 261] on button "Continue" at bounding box center [374, 257] width 82 height 29
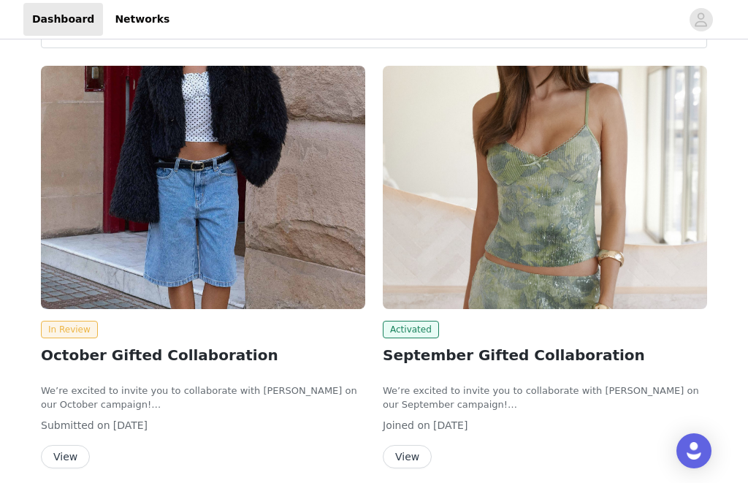
scroll to position [176, 0]
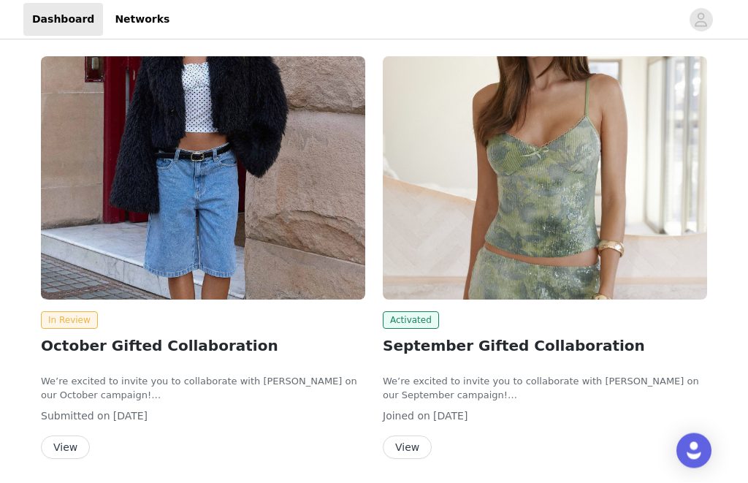
click at [410, 447] on button "View" at bounding box center [407, 447] width 49 height 23
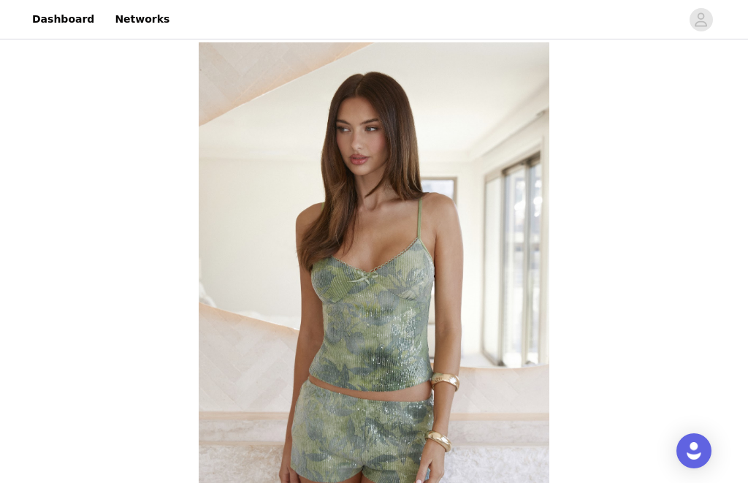
scroll to position [226, 0]
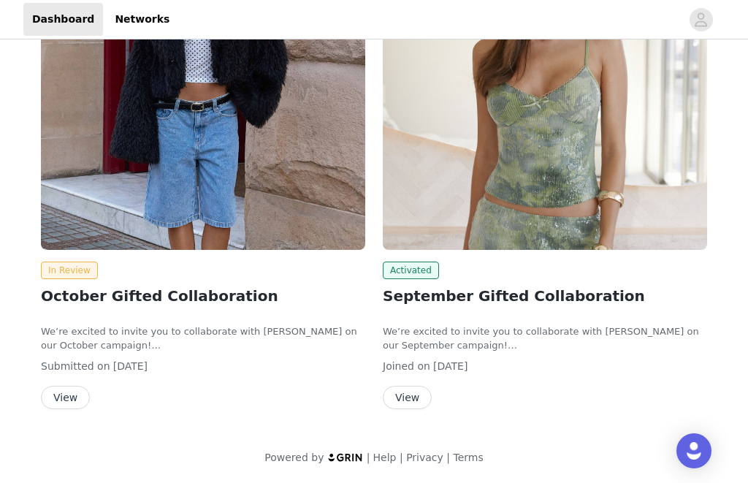
scroll to position [121, 0]
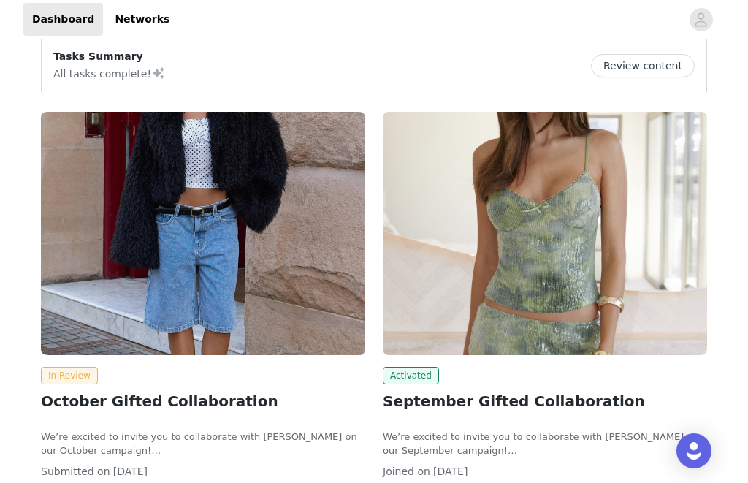
click at [204, 307] on img at bounding box center [203, 233] width 324 height 243
